Goal: Information Seeking & Learning: Learn about a topic

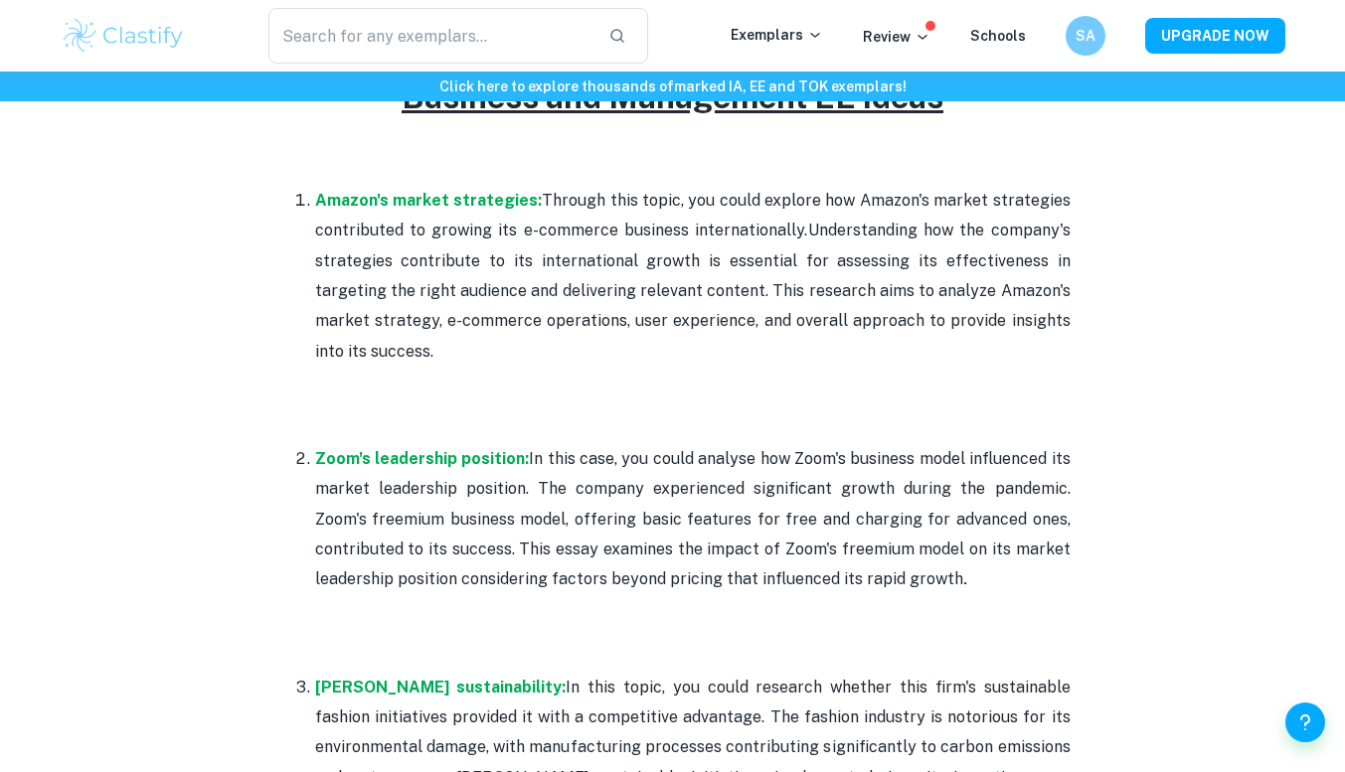
scroll to position [981, 0]
click at [439, 17] on input "text" at bounding box center [430, 36] width 325 height 56
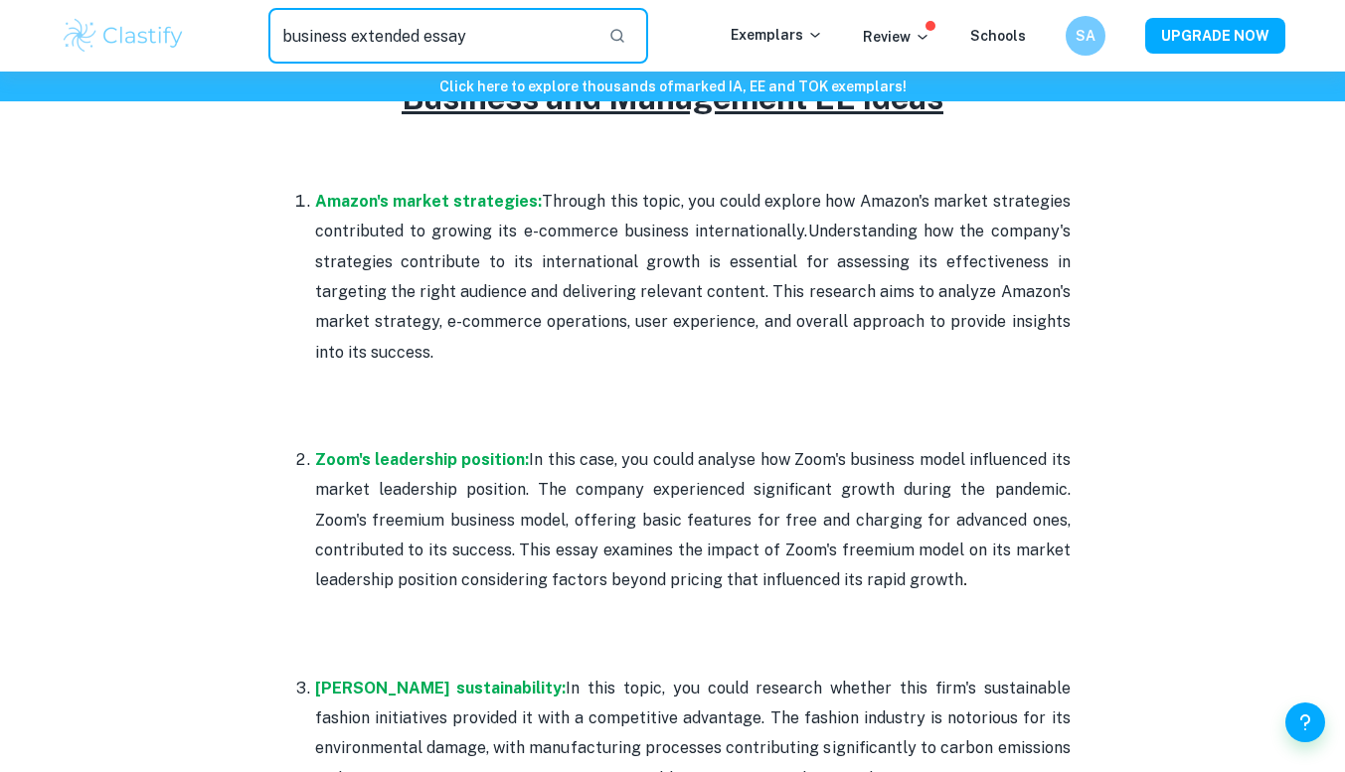
type input "business extended essay"
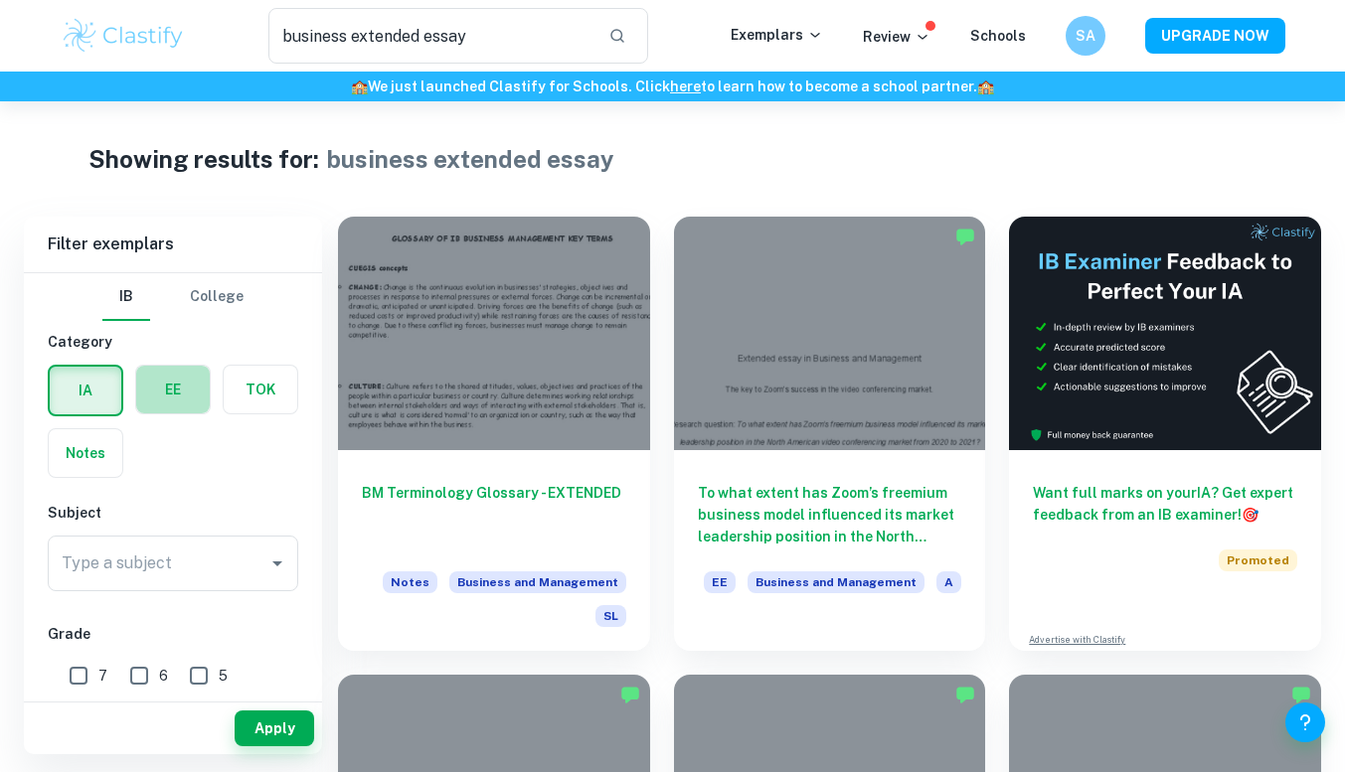
click at [168, 394] on label "button" at bounding box center [173, 390] width 74 height 48
click at [0, 0] on input "radio" at bounding box center [0, 0] width 0 height 0
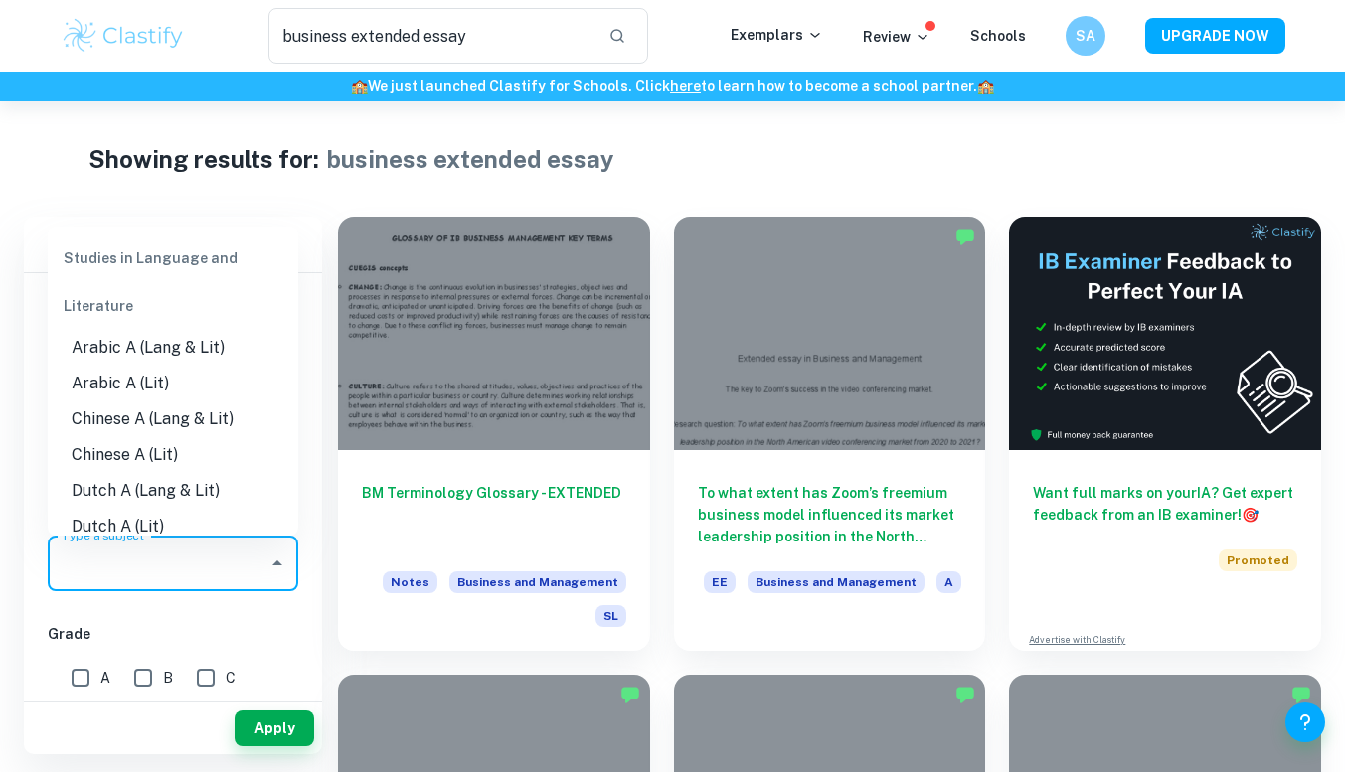
click at [243, 572] on input "Type a subject" at bounding box center [158, 564] width 203 height 38
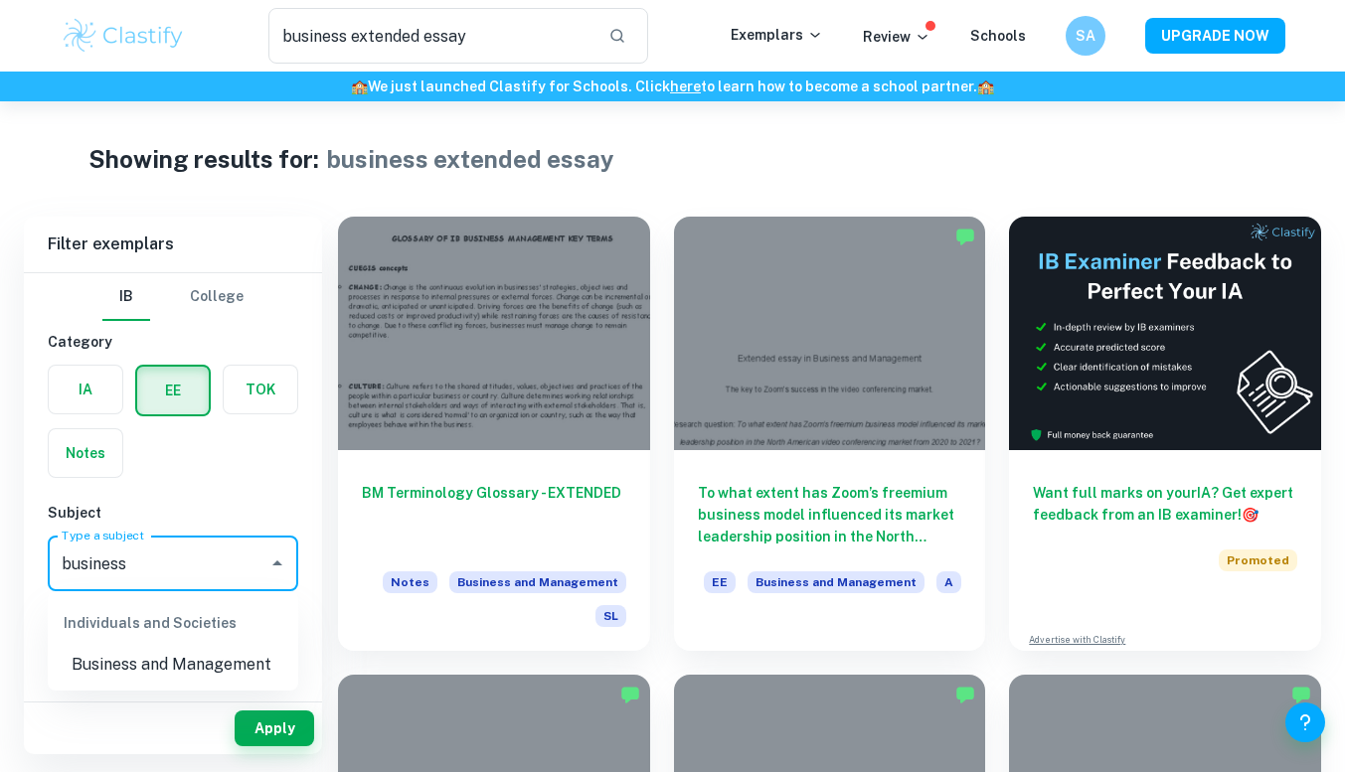
click at [205, 676] on li "Business and Management" at bounding box center [173, 665] width 251 height 36
type input "Business and Management"
click at [292, 723] on button "Apply" at bounding box center [275, 729] width 80 height 36
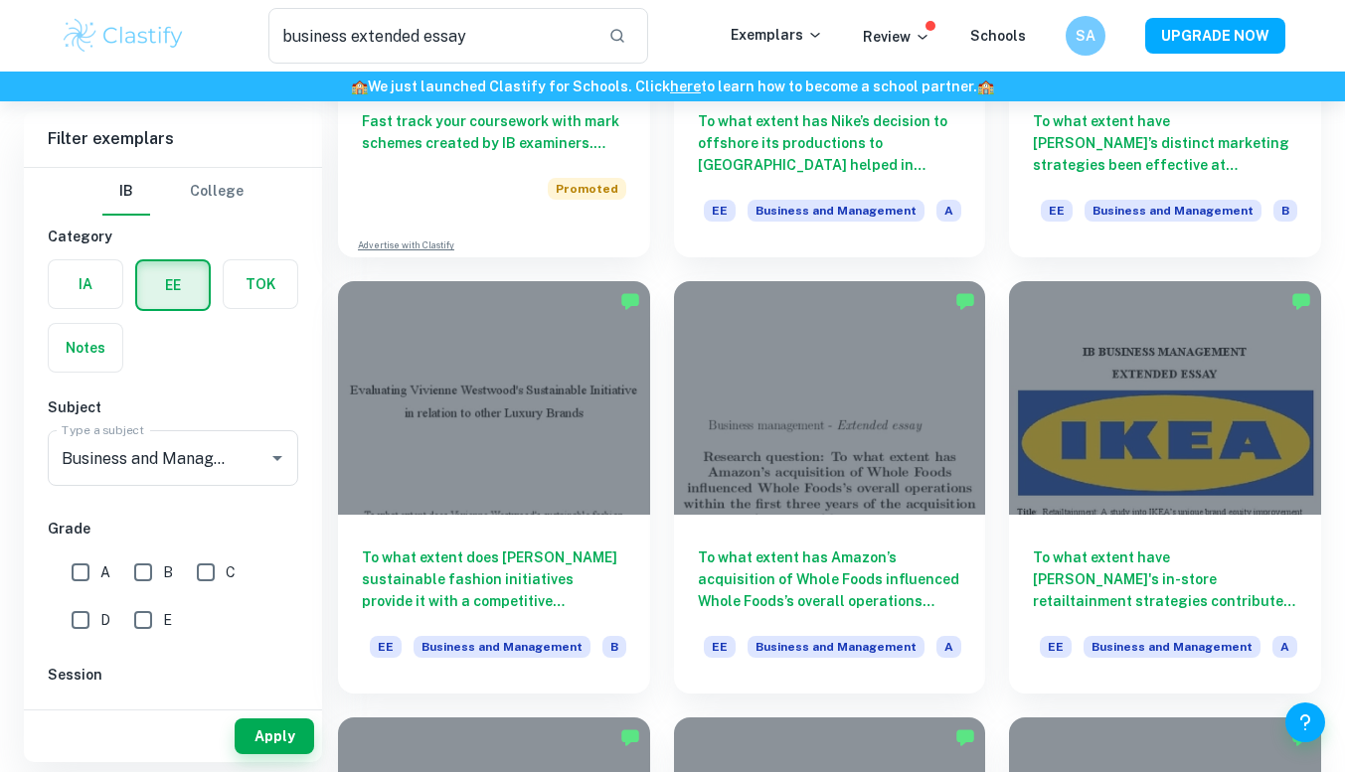
scroll to position [1247, 0]
click at [558, 555] on h6 "To what extent does [PERSON_NAME] sustainable fashion initiatives provide it wi…" at bounding box center [494, 579] width 264 height 66
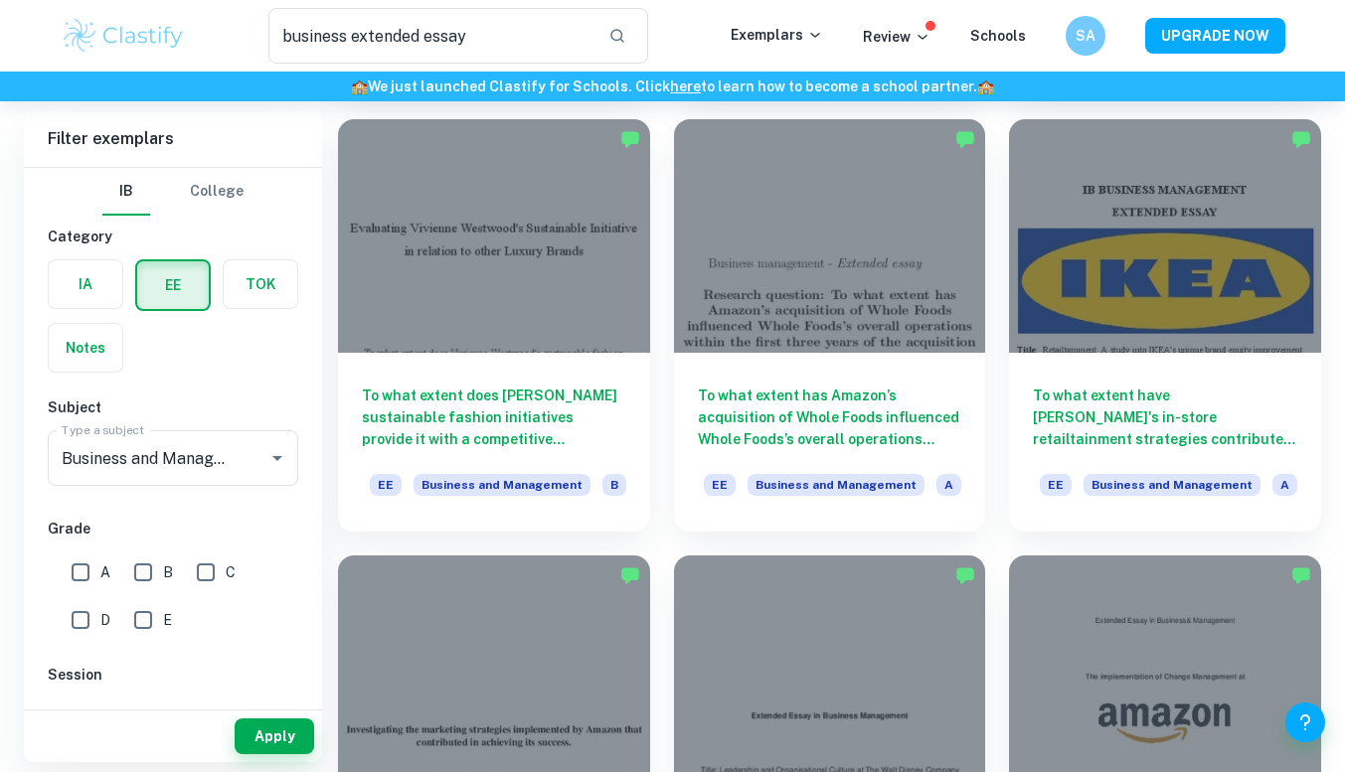
scroll to position [1384, 0]
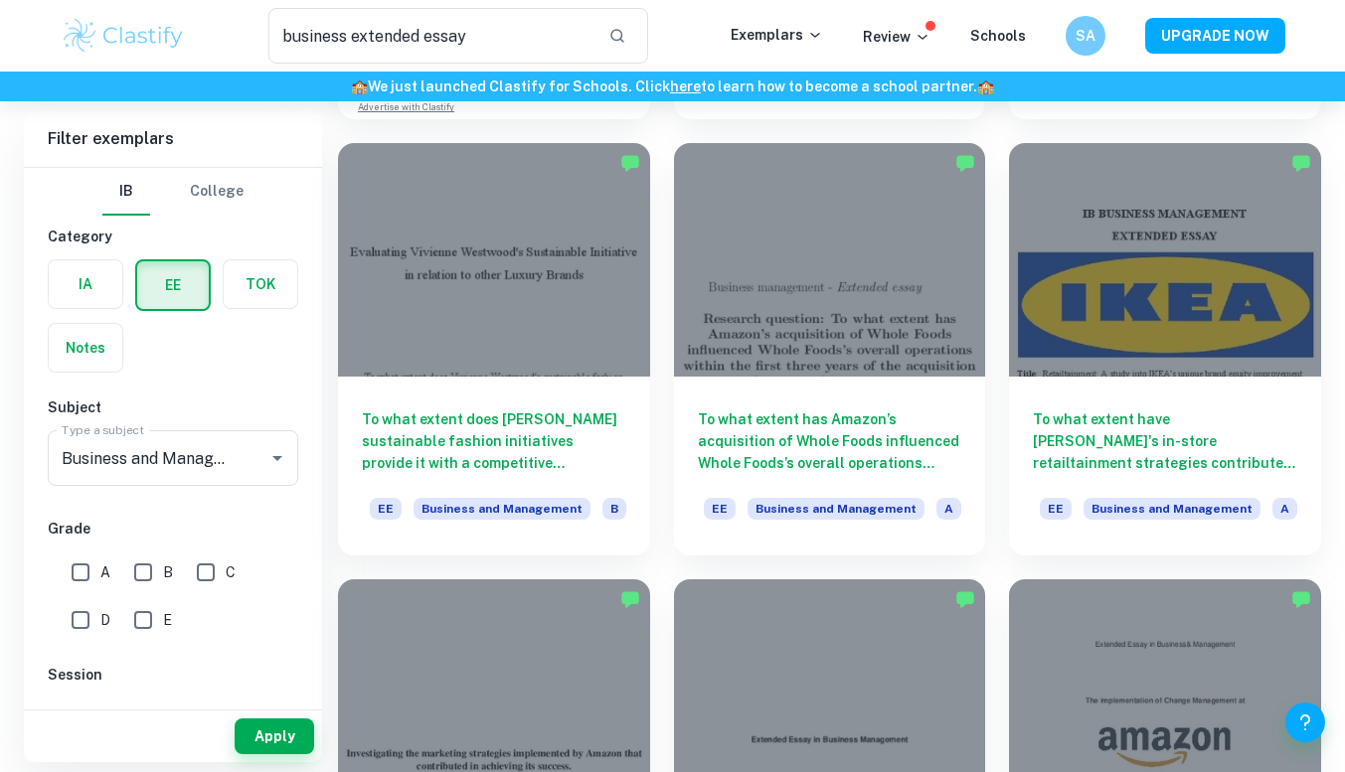
click at [603, 426] on h6 "To what extent does [PERSON_NAME] sustainable fashion initiatives provide it wi…" at bounding box center [494, 442] width 264 height 66
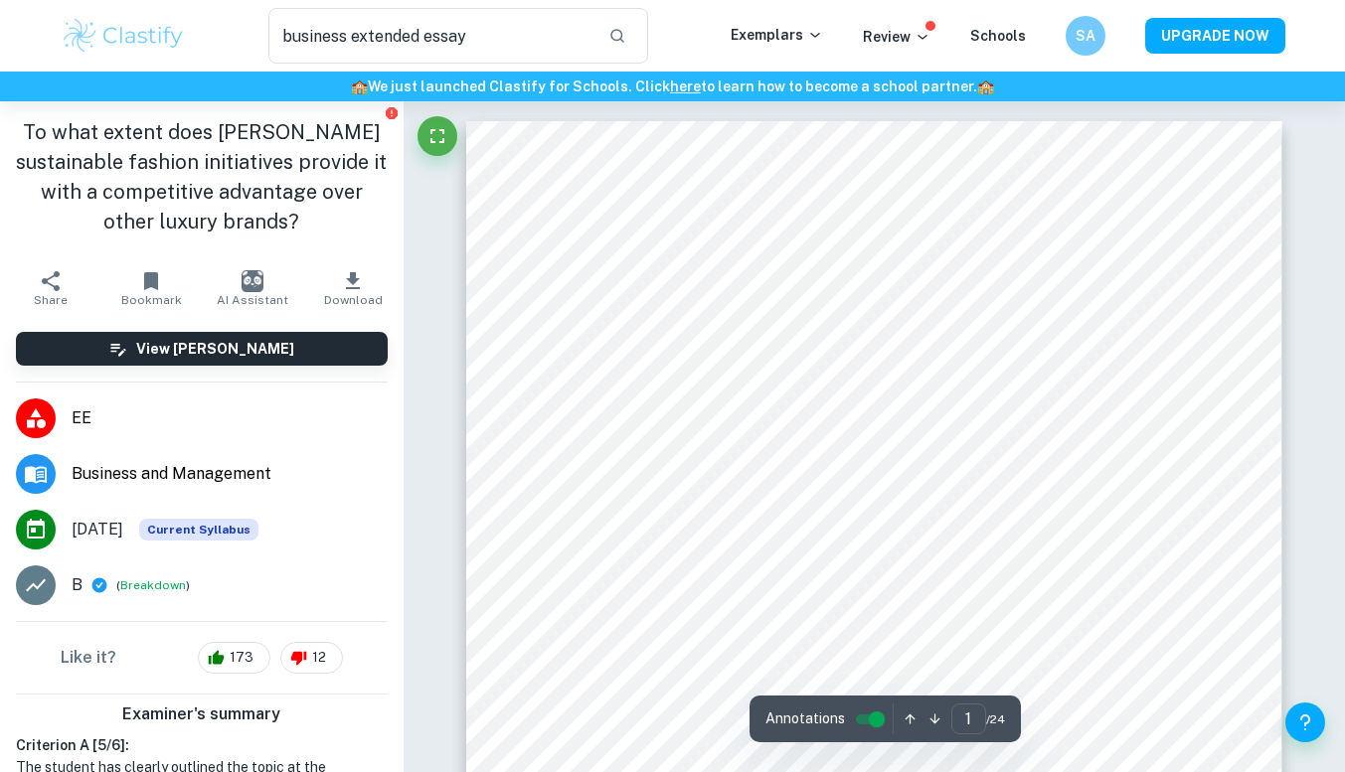
drag, startPoint x: 320, startPoint y: 227, endPoint x: 365, endPoint y: 226, distance: 44.7
click at [365, 226] on h1 "To what extent does [PERSON_NAME] sustainable fashion initiatives provide it wi…" at bounding box center [202, 176] width 372 height 119
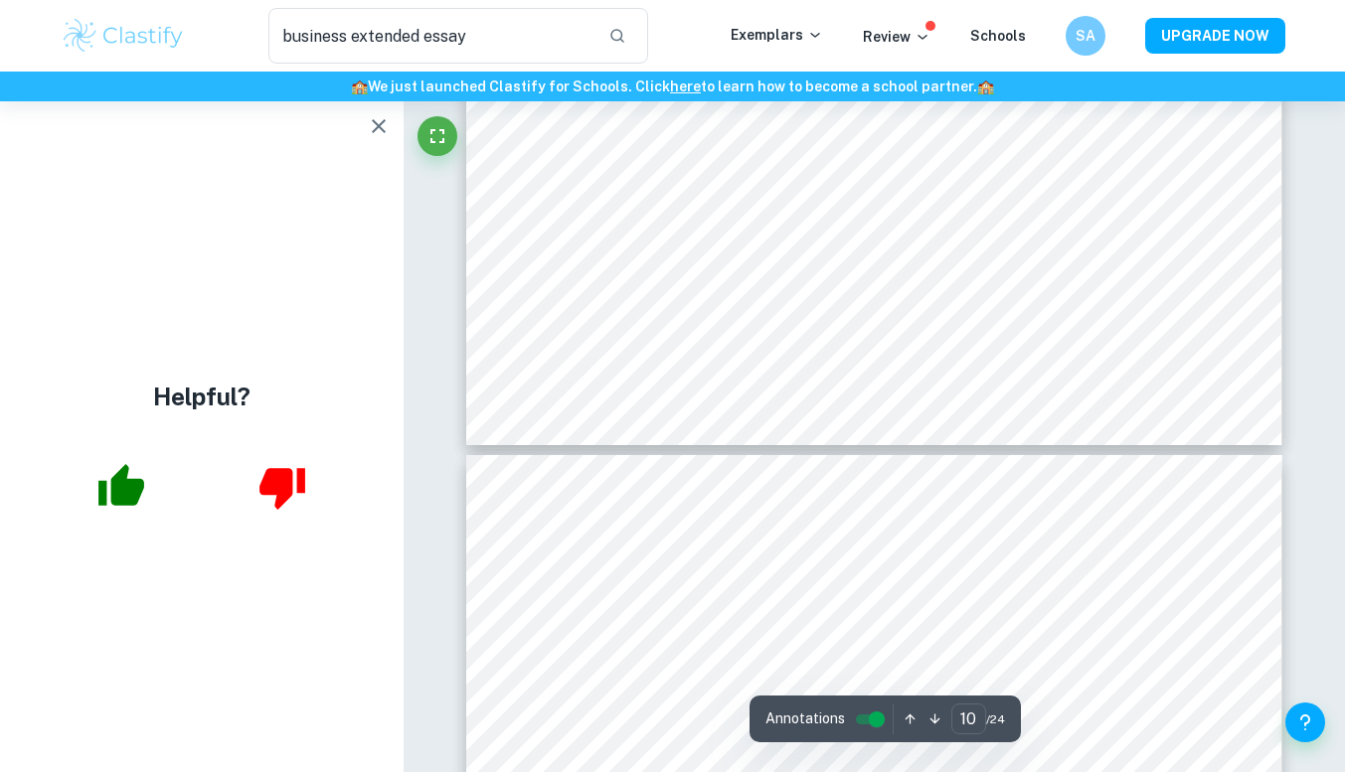
scroll to position [10868, 0]
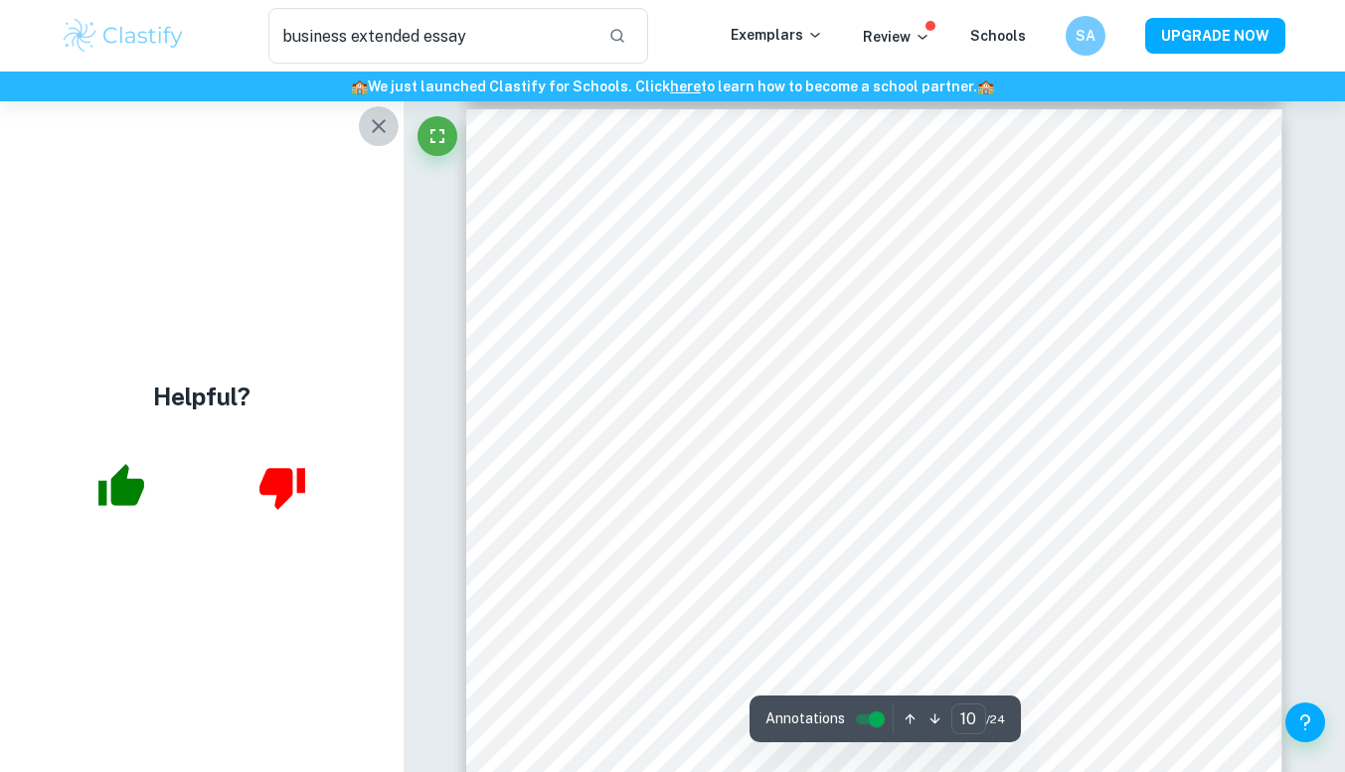
click at [384, 131] on icon "button" at bounding box center [379, 126] width 14 height 14
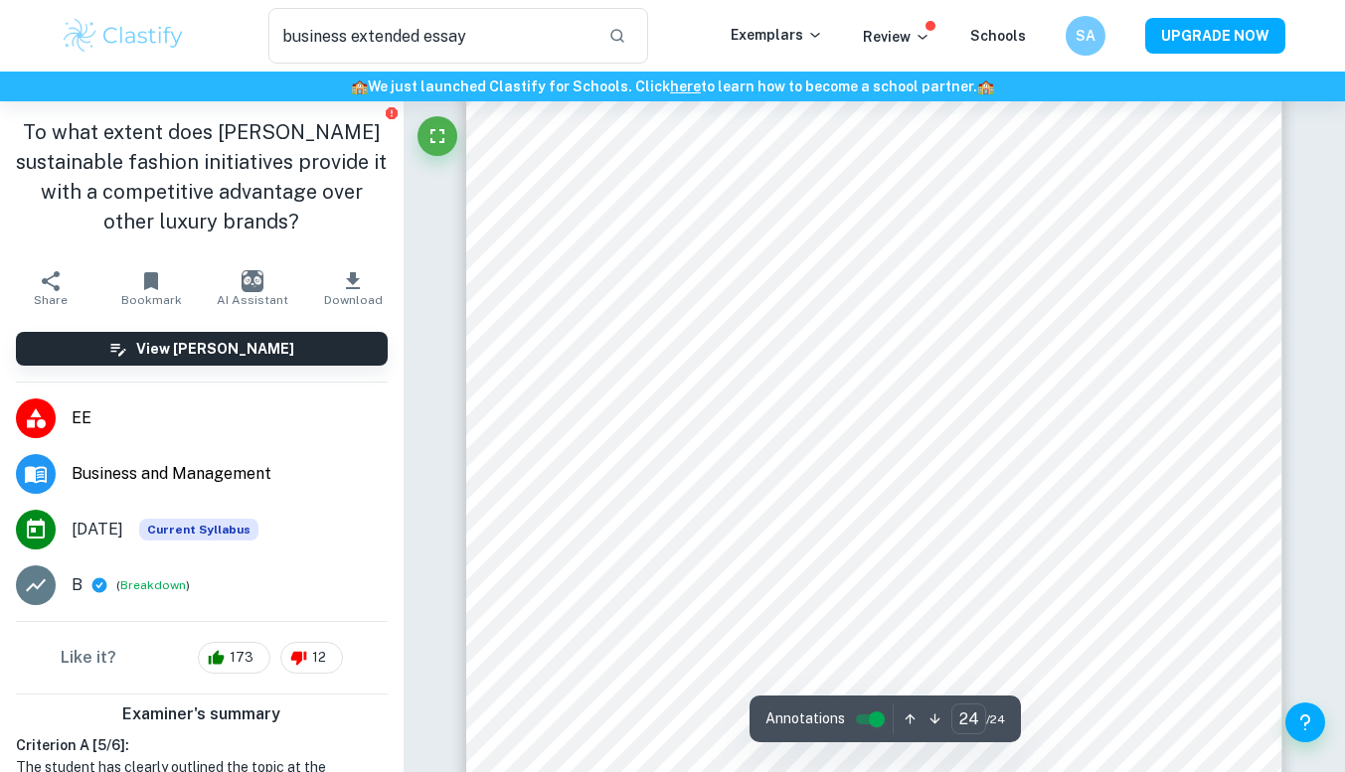
scroll to position [27911, 0]
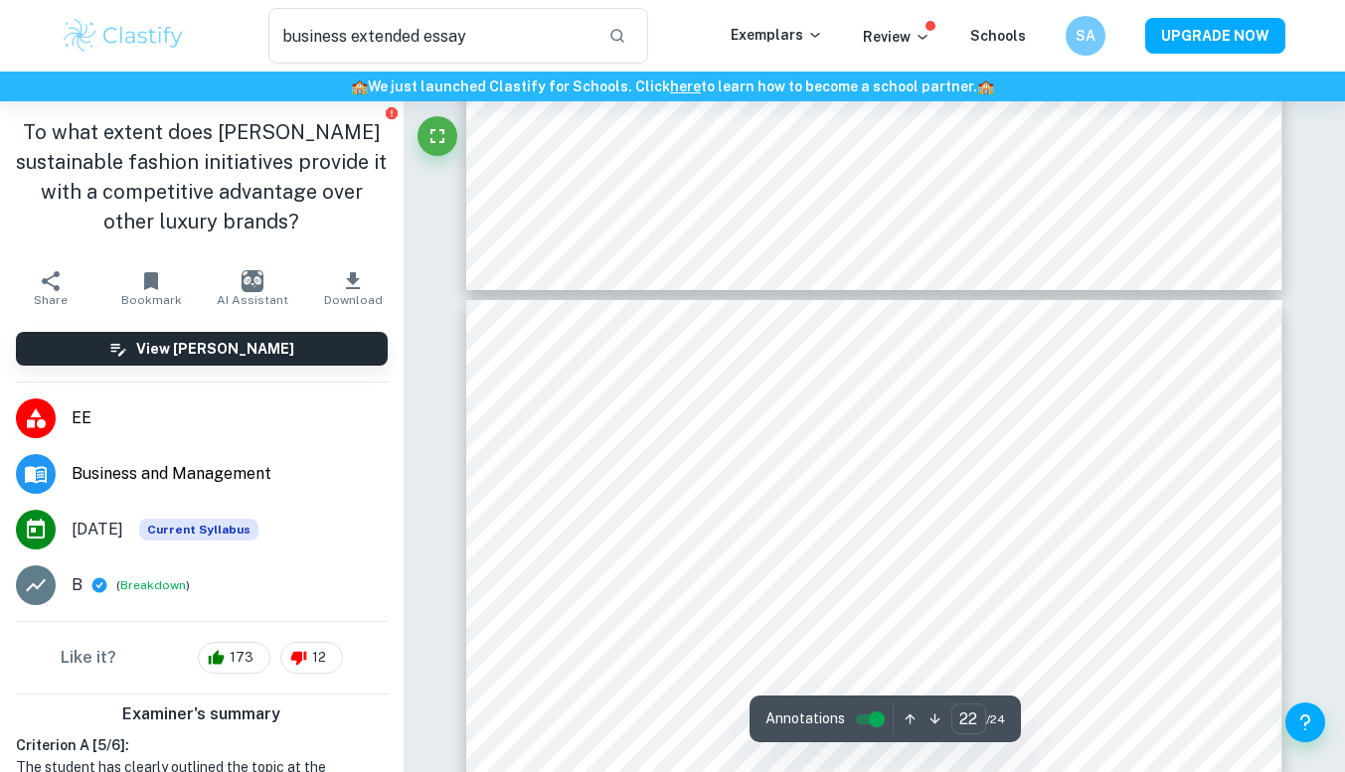
type input "21"
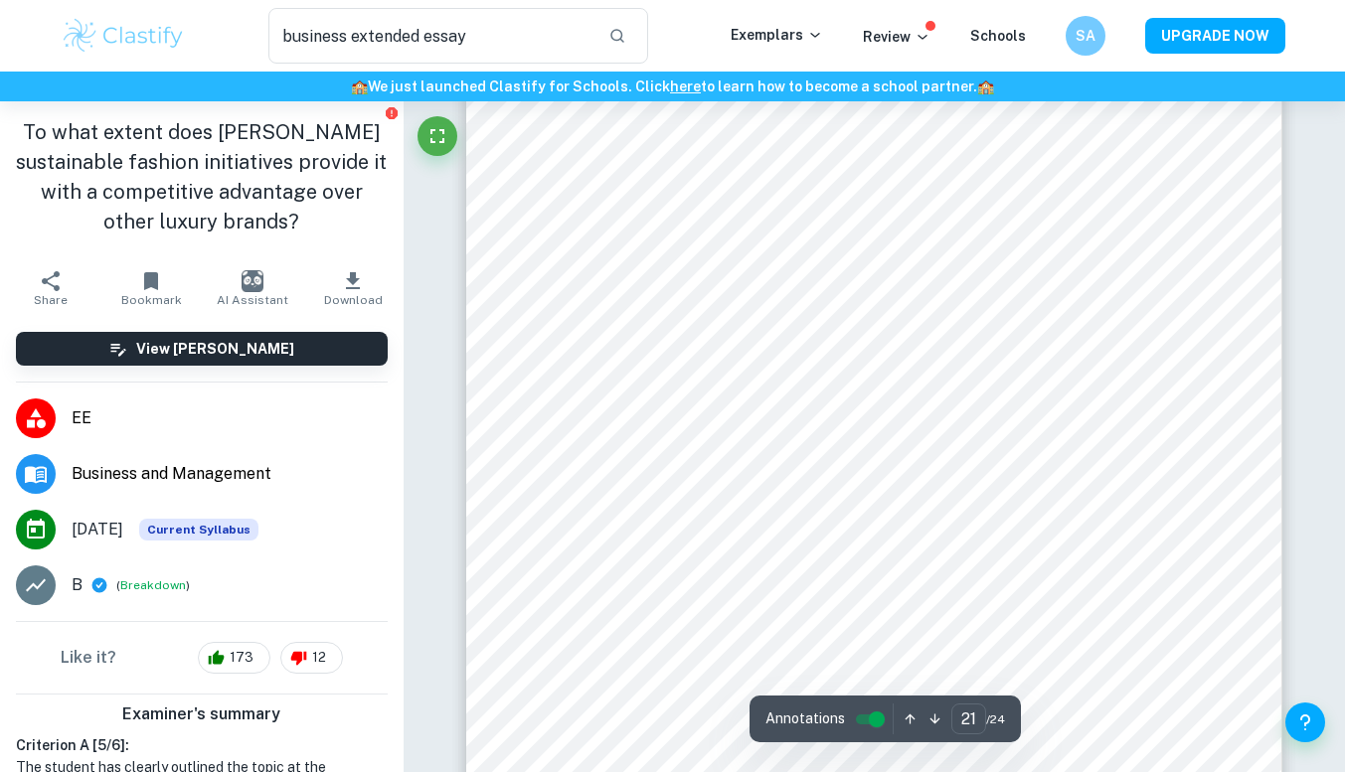
scroll to position [24164, 0]
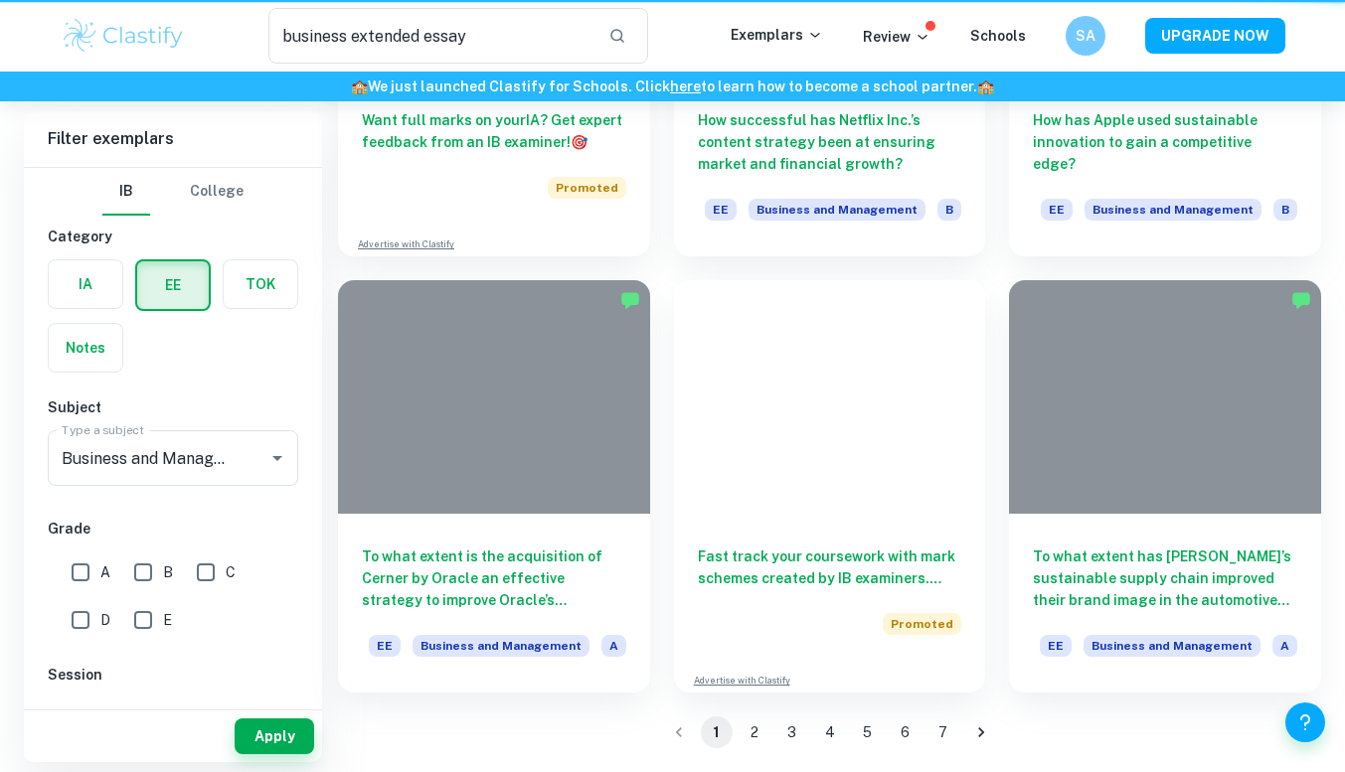
scroll to position [1384, 0]
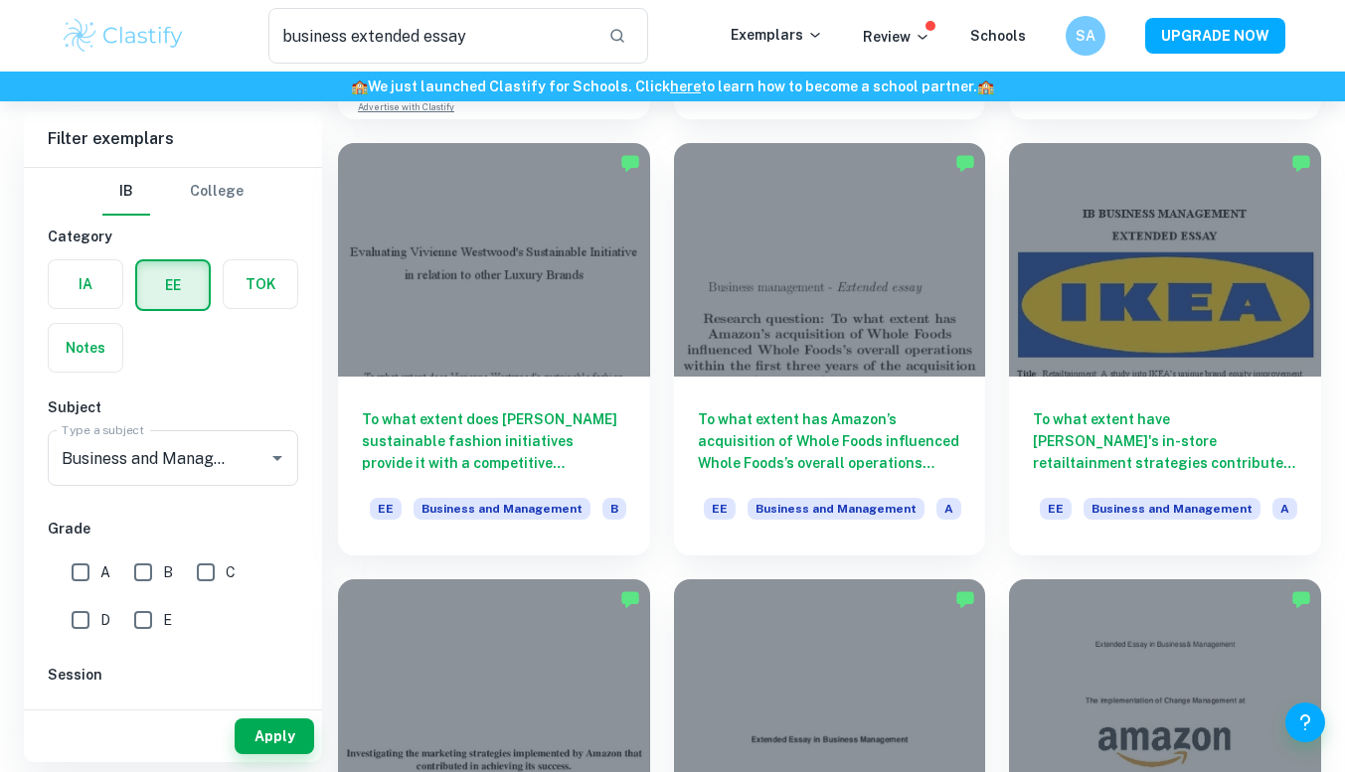
click at [1165, 337] on div at bounding box center [1165, 260] width 312 height 234
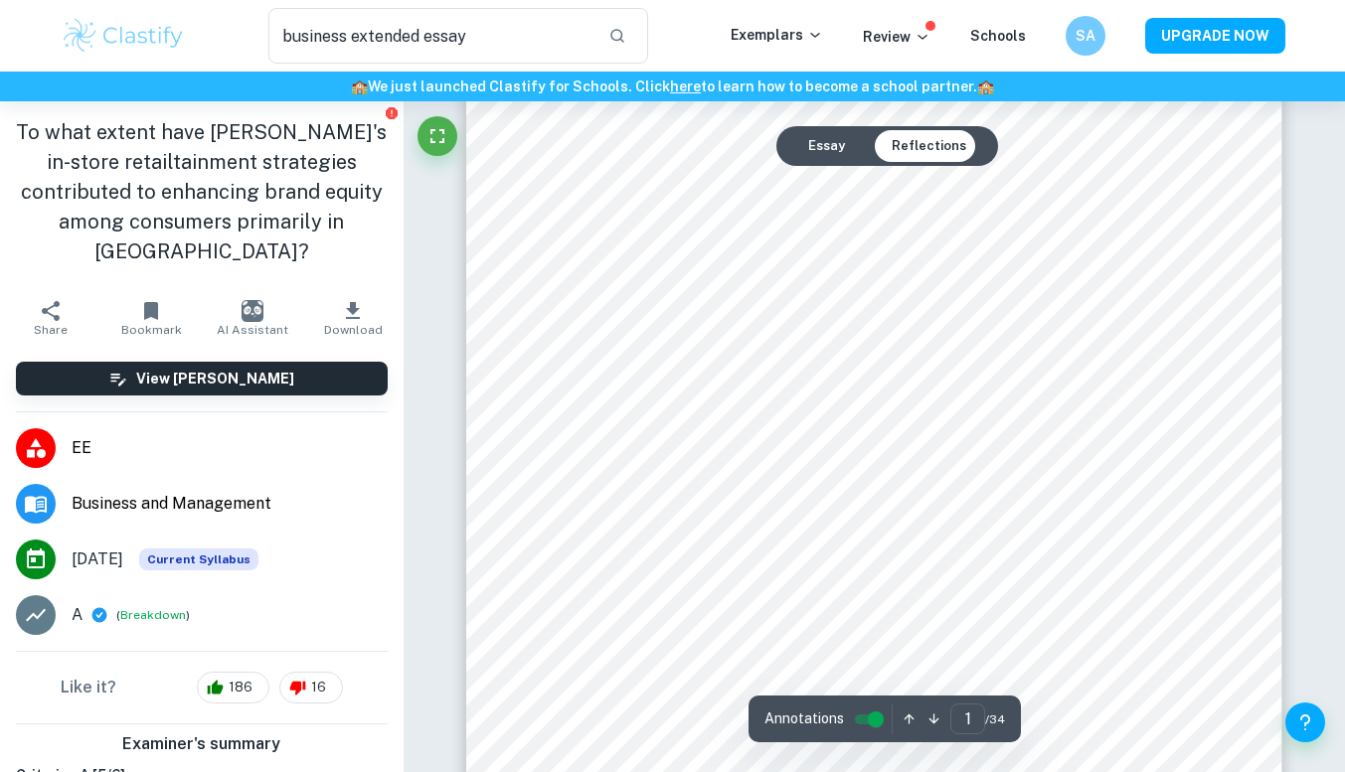
scroll to position [263, 0]
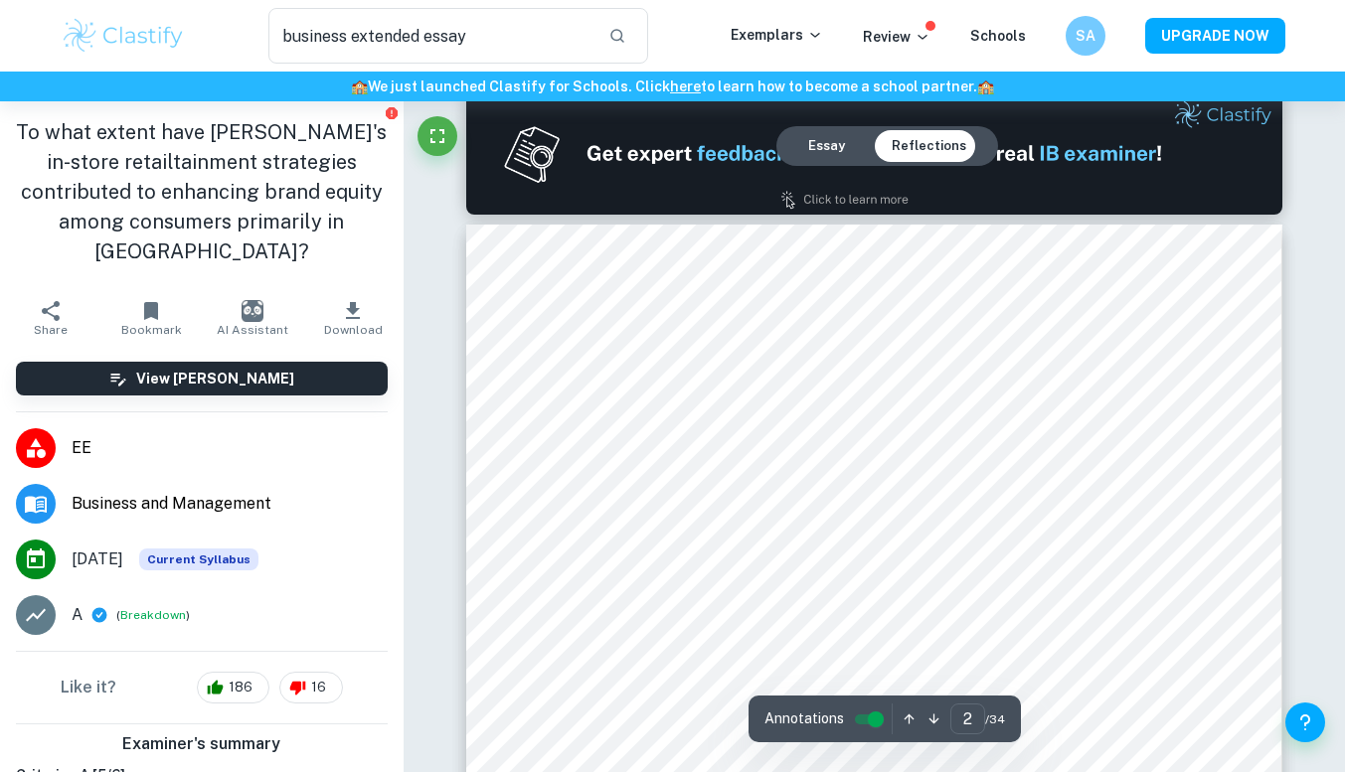
type input "1"
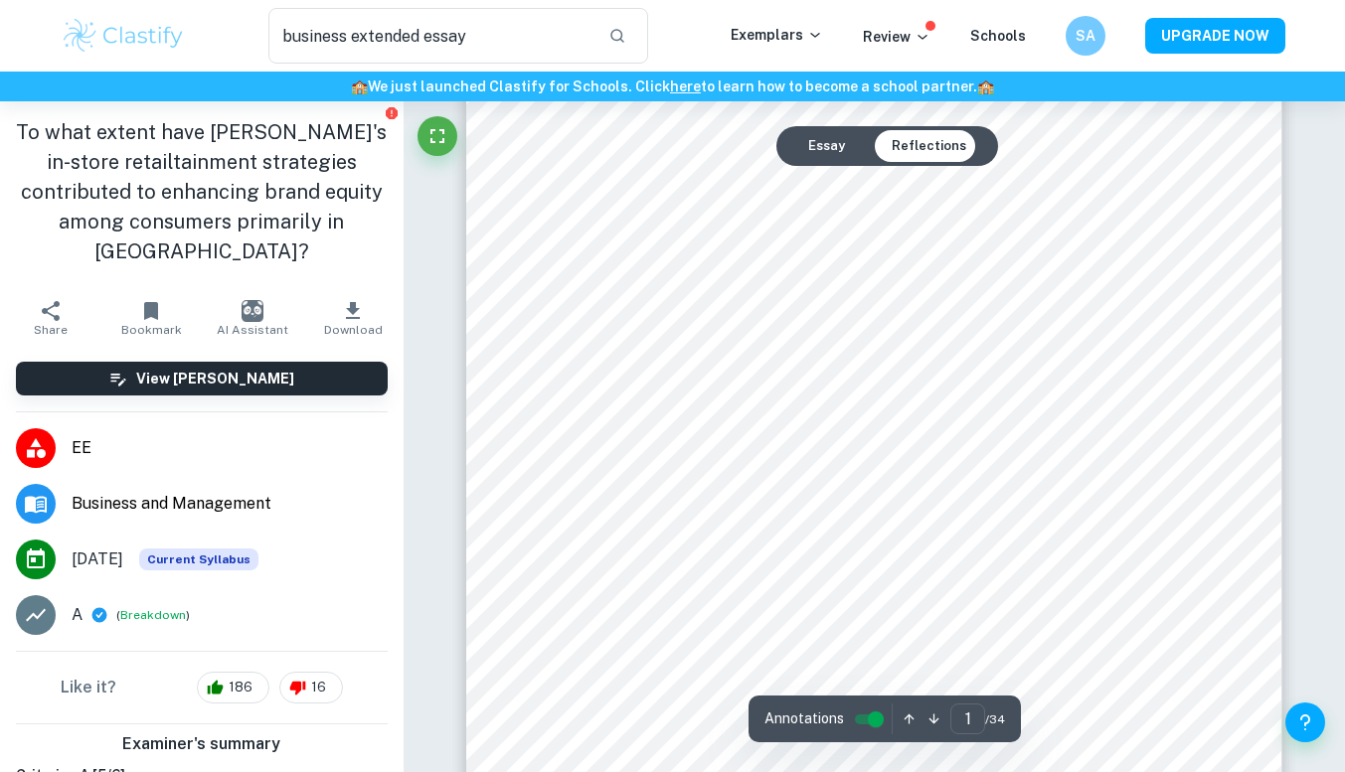
scroll to position [441, 0]
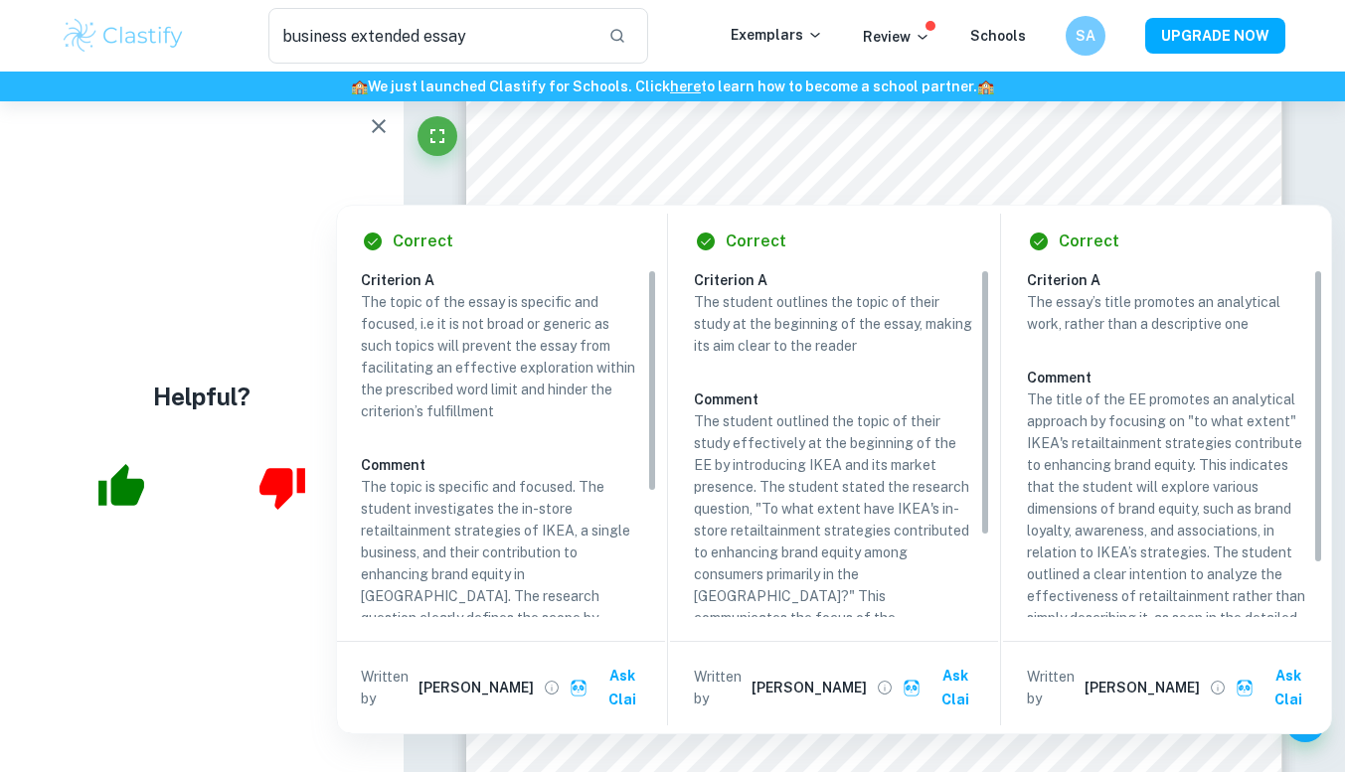
click at [385, 125] on icon "button" at bounding box center [379, 126] width 24 height 24
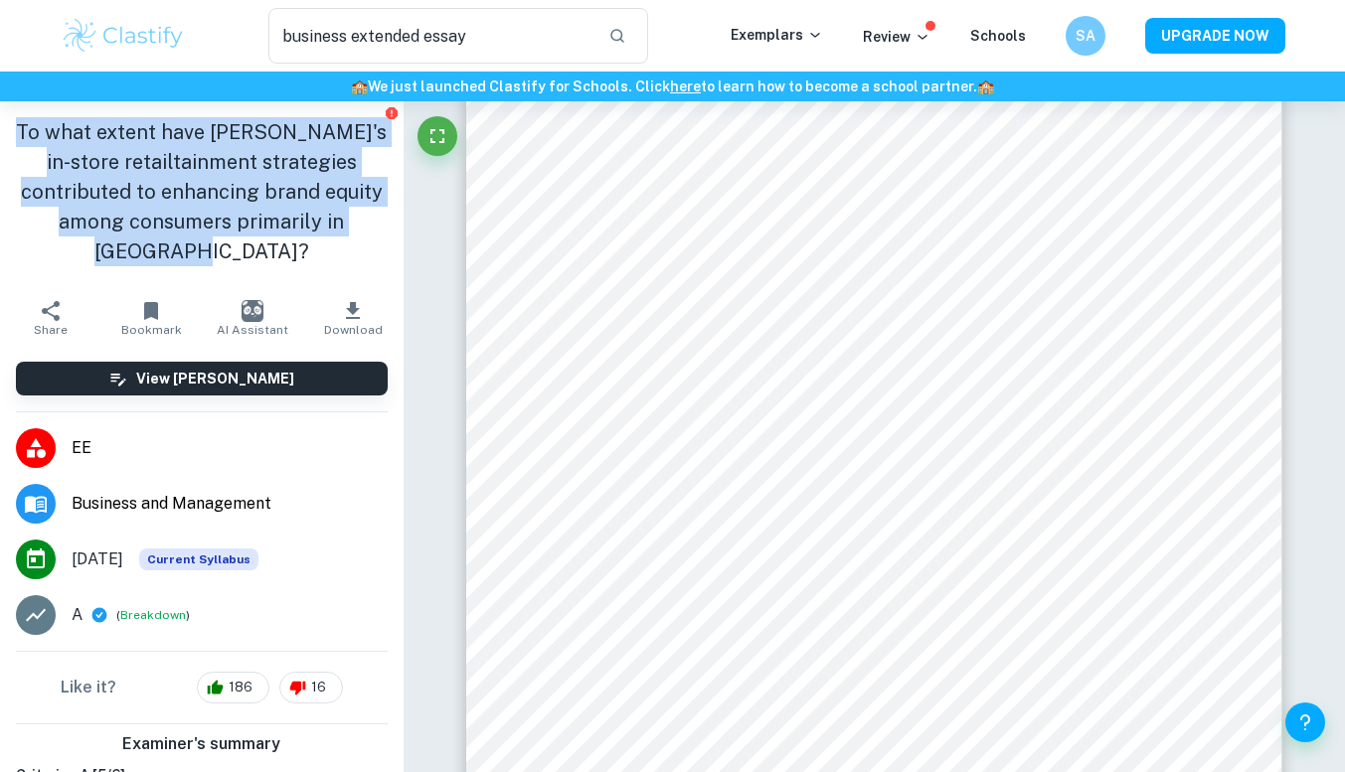
drag, startPoint x: 281, startPoint y: 257, endPoint x: 35, endPoint y: 132, distance: 276.5
click at [35, 132] on h1 "To what extent have [PERSON_NAME]'s in-store retailtainment strategies contribu…" at bounding box center [202, 191] width 372 height 149
copy h1 "To what extent have [PERSON_NAME]'s in-store retailtainment strategies contribu…"
click at [369, 258] on h1 "To what extent have [PERSON_NAME]'s in-store retailtainment strategies contribu…" at bounding box center [202, 191] width 372 height 149
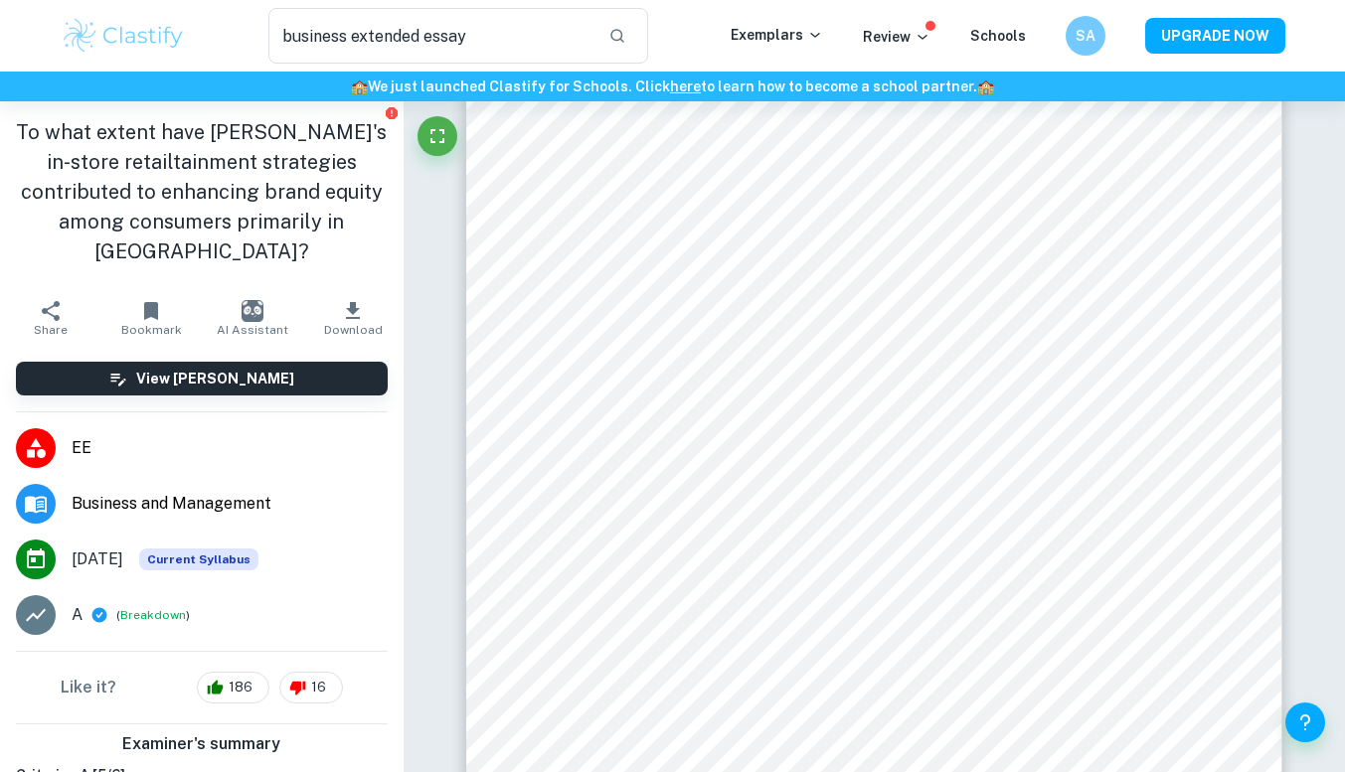
scroll to position [142, 0]
